Goal: Entertainment & Leisure: Browse casually

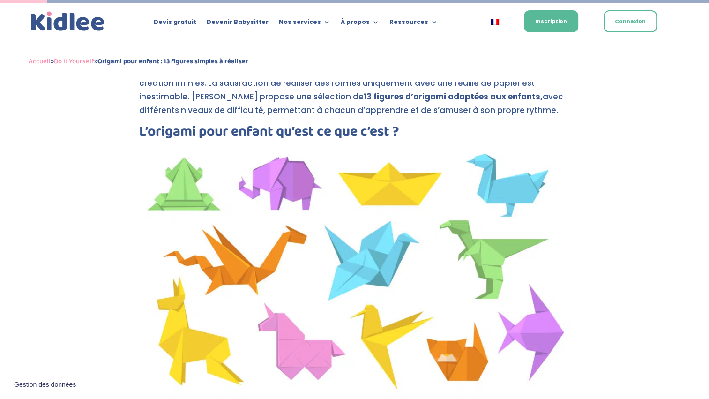
scroll to position [346, 0]
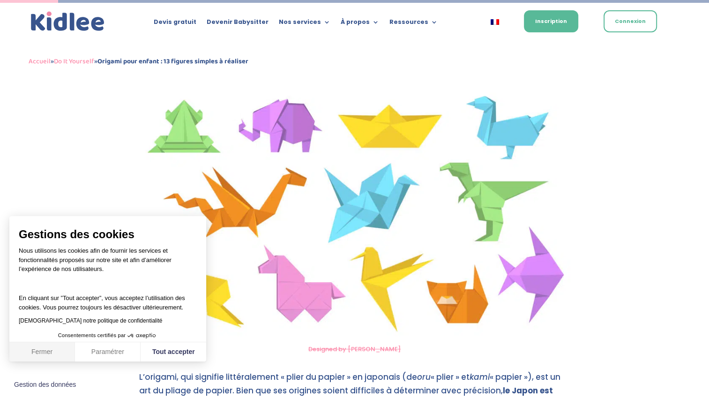
click at [42, 347] on button "Fermer" at bounding box center [42, 352] width 66 height 20
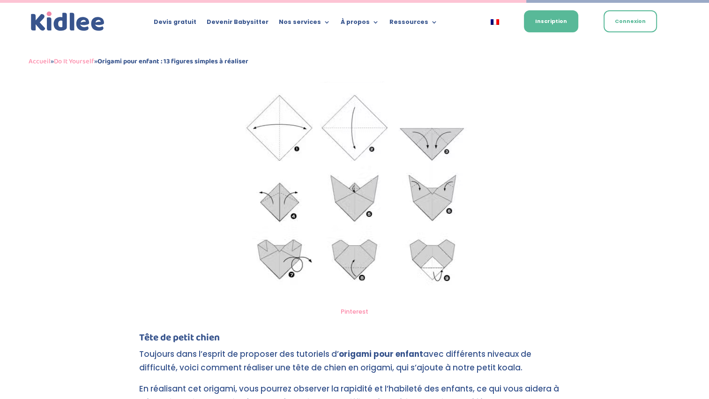
scroll to position [3086, 0]
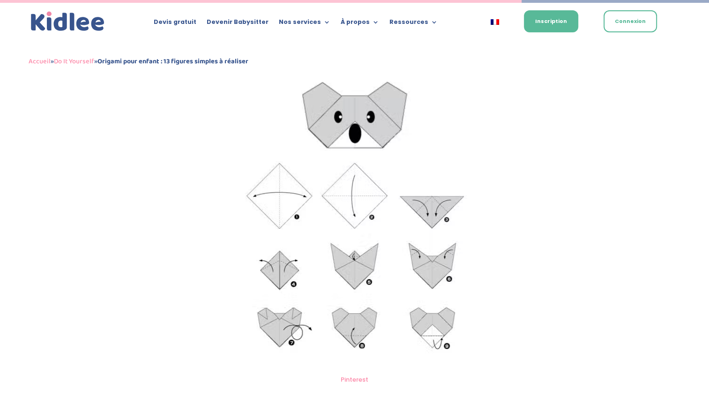
click at [438, 246] on img at bounding box center [355, 219] width 264 height 302
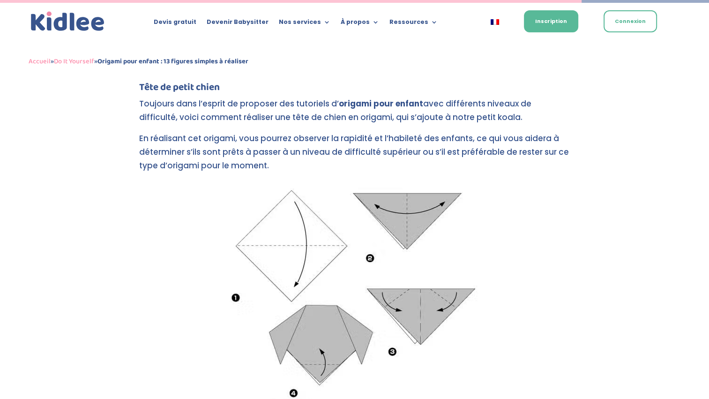
scroll to position [3570, 0]
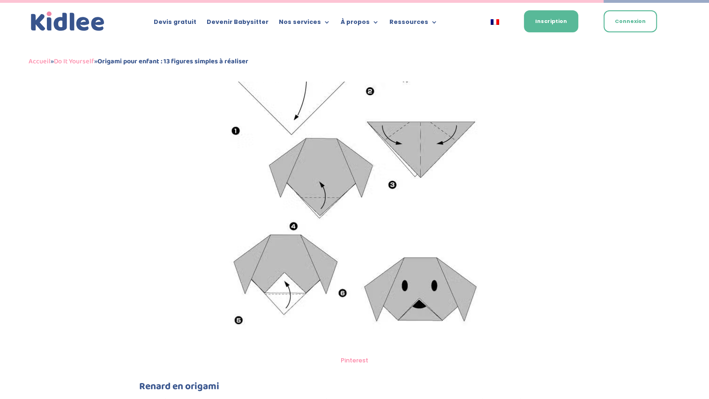
click at [352, 361] on link "Pinterest" at bounding box center [355, 360] width 28 height 9
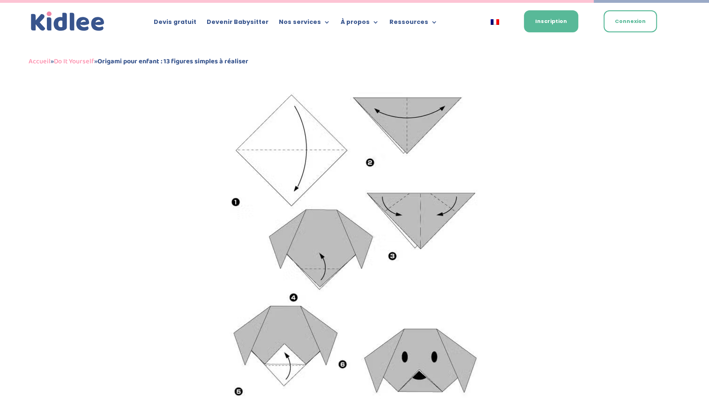
scroll to position [3550, 0]
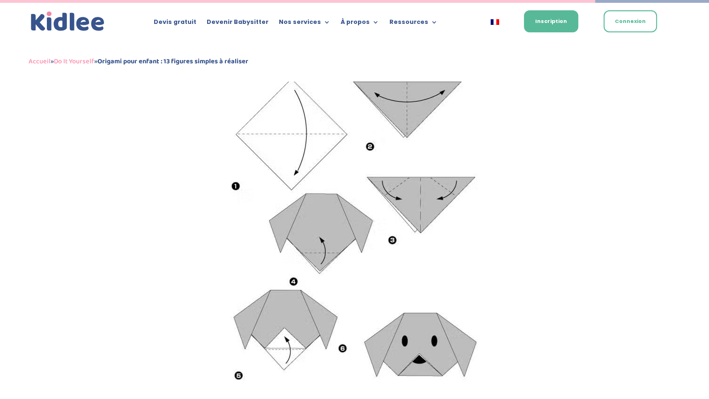
click at [462, 66] on div "Accueil » Do It Yourself » Origami pour enfant : 13 figures simples à réaliser" at bounding box center [355, 62] width 652 height 14
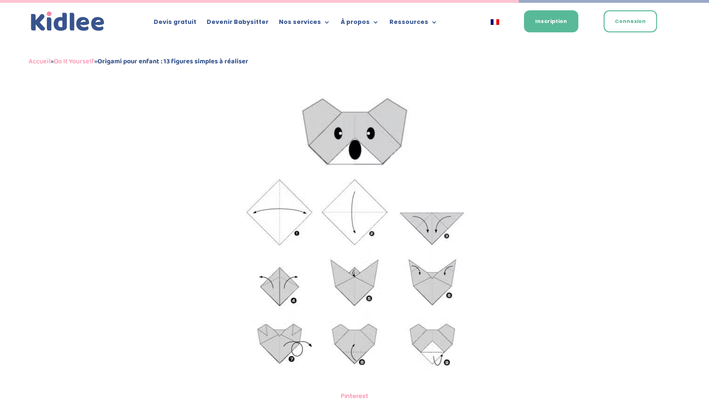
scroll to position [3093, 0]
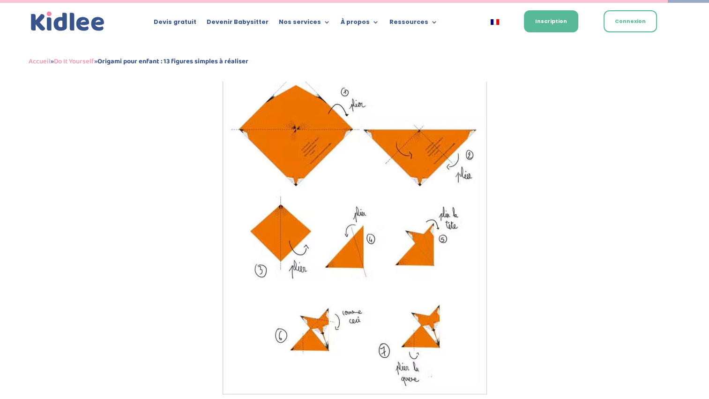
scroll to position [3976, 0]
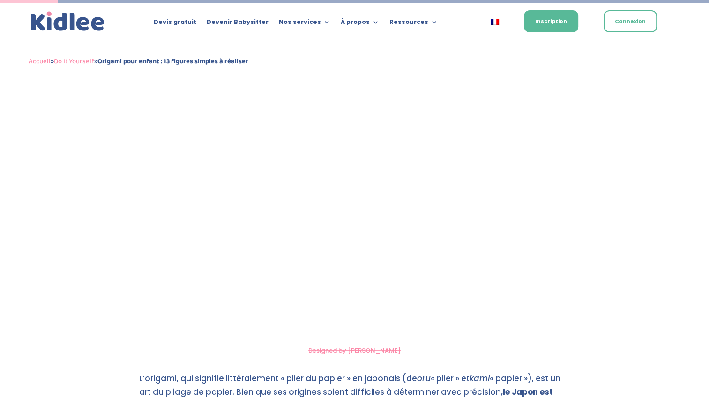
scroll to position [335, 0]
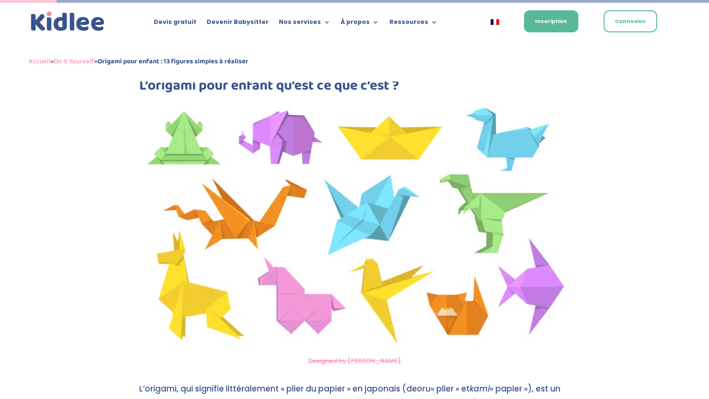
click at [480, 208] on img at bounding box center [354, 223] width 431 height 253
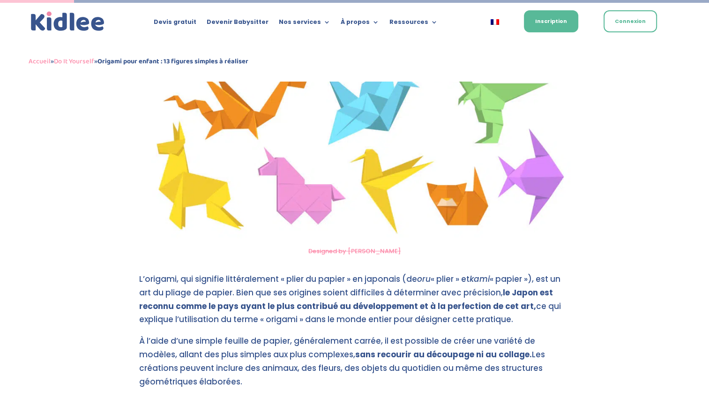
scroll to position [439, 0]
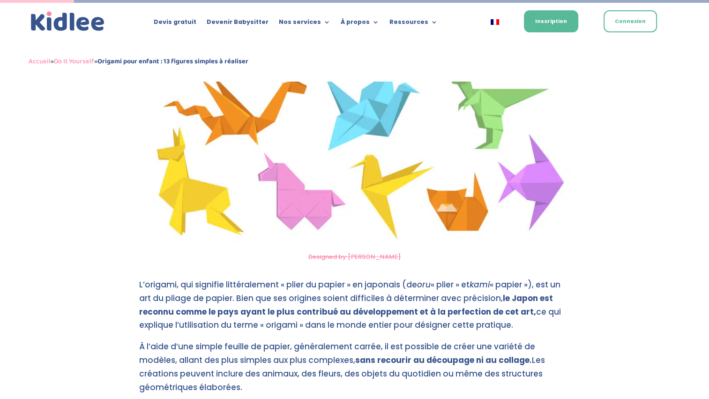
click at [352, 257] on link "Designed by [PERSON_NAME]" at bounding box center [354, 256] width 92 height 9
